Goal: Transaction & Acquisition: Purchase product/service

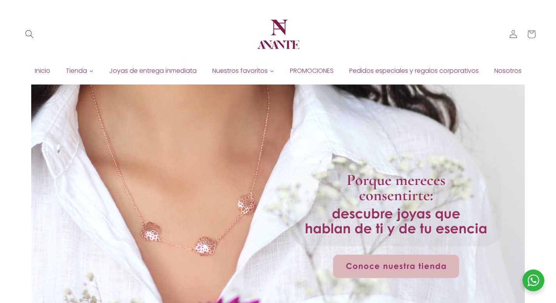
click at [31, 35] on icon "Búsqueda" at bounding box center [29, 34] width 9 height 9
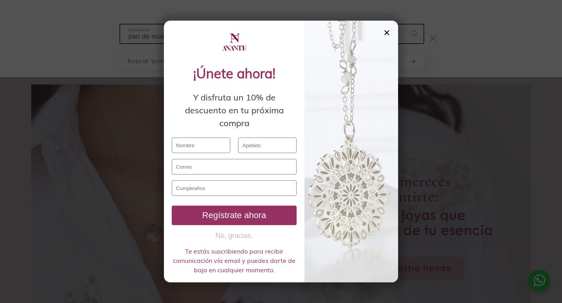
type input "pan de muertos"
click at [385, 30] on div "✕" at bounding box center [386, 32] width 7 height 9
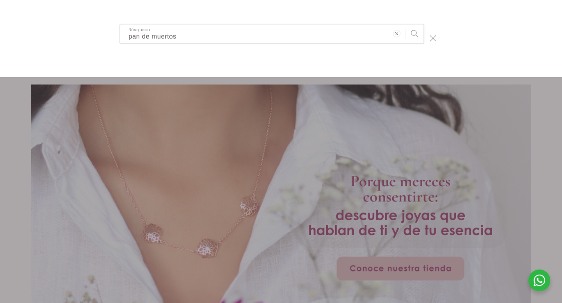
click at [413, 38] on button "Búsqueda" at bounding box center [414, 34] width 18 height 18
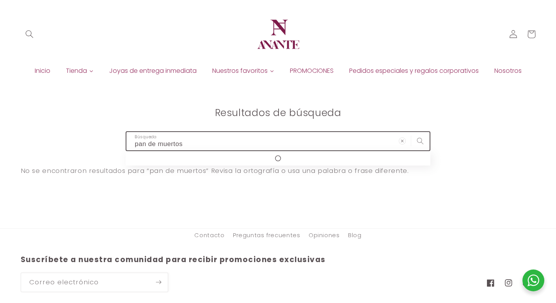
click at [207, 143] on input "pan de muertos" at bounding box center [277, 141] width 303 height 18
type input "d"
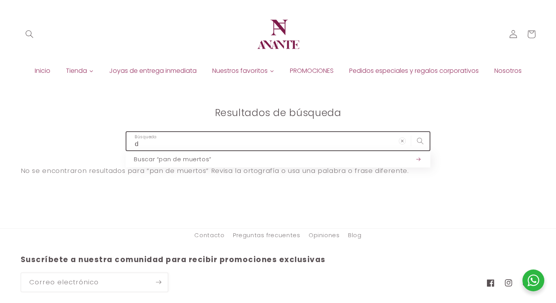
type input "d´"
type input "dí"
type input "día"
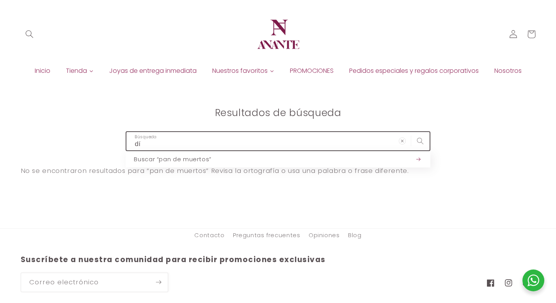
type input "día"
type input "día d"
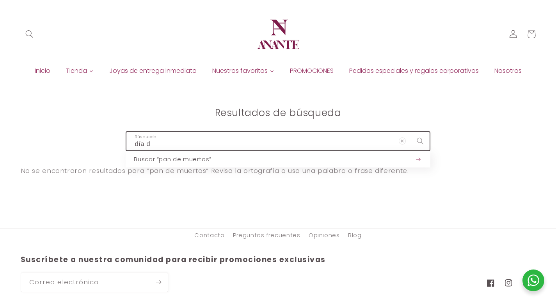
type input "día de"
type input "día de m"
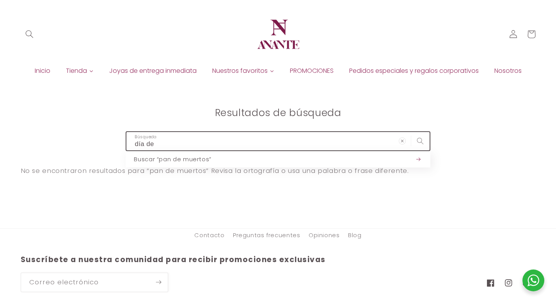
type input "día de m"
type input "día de mu"
type input "día de mue"
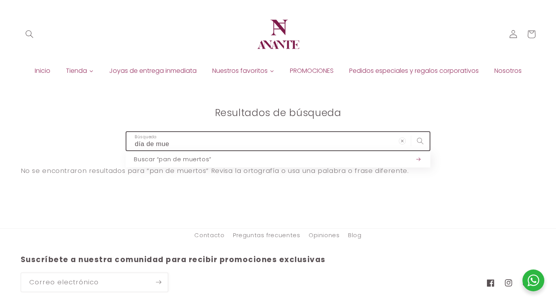
type input "día de muet"
type input "día de muett"
type input "día de muetto"
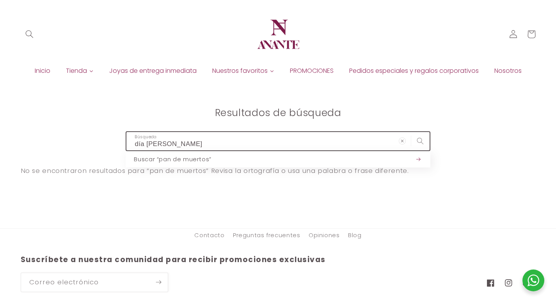
type input "día de muetto"
type input "día de muett"
type input "día de muet"
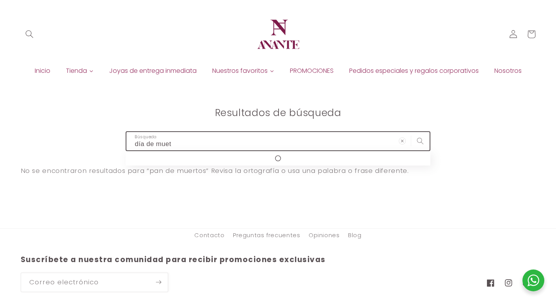
type input "día de mue"
type input "día de muer"
type input "día de muert"
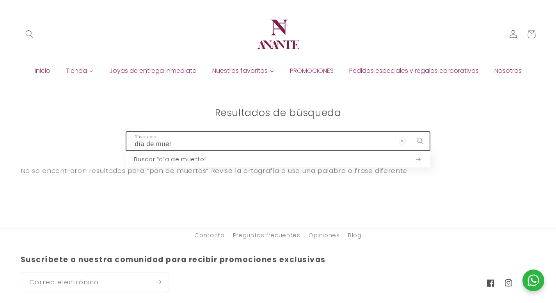
type input "día de muert"
type input "día de muerto"
type input "día de muertos"
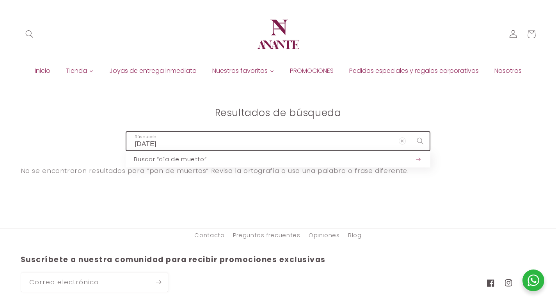
click at [126, 151] on button "Buscar “día de muetto”" at bounding box center [278, 159] width 304 height 16
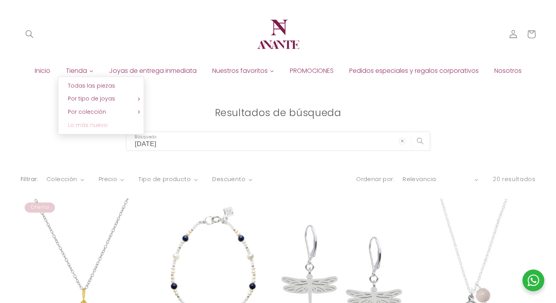
click at [84, 126] on span "Lo más nuevo" at bounding box center [88, 125] width 40 height 8
